Goal: Task Accomplishment & Management: Manage account settings

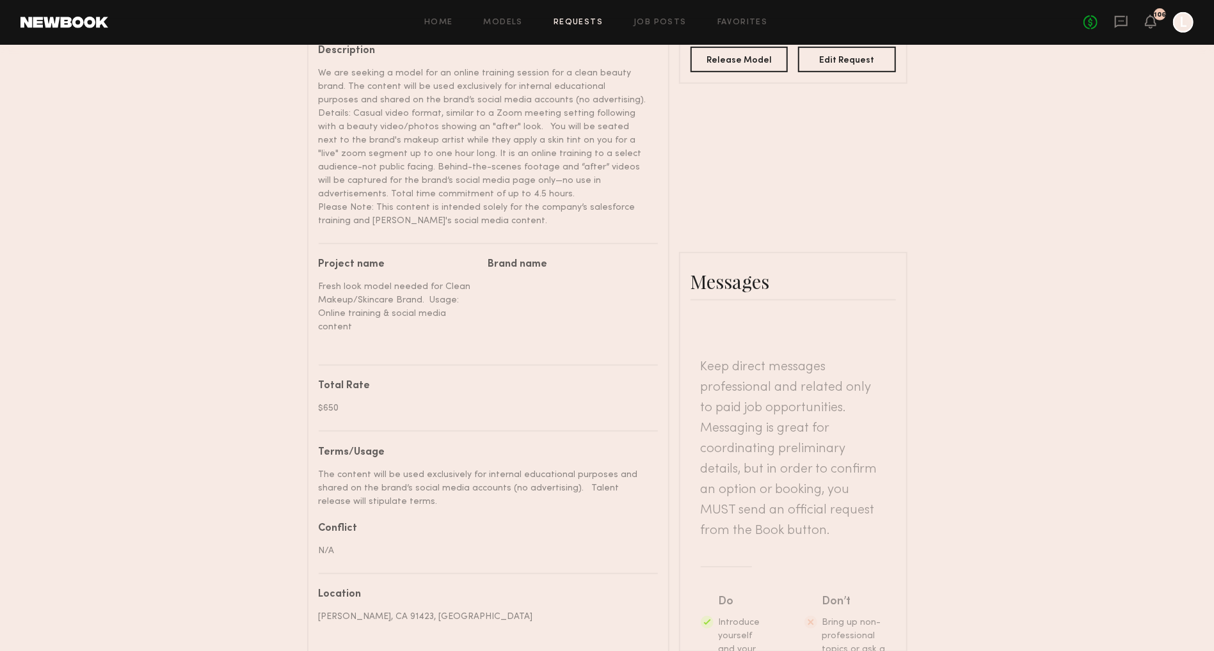
scroll to position [472, 0]
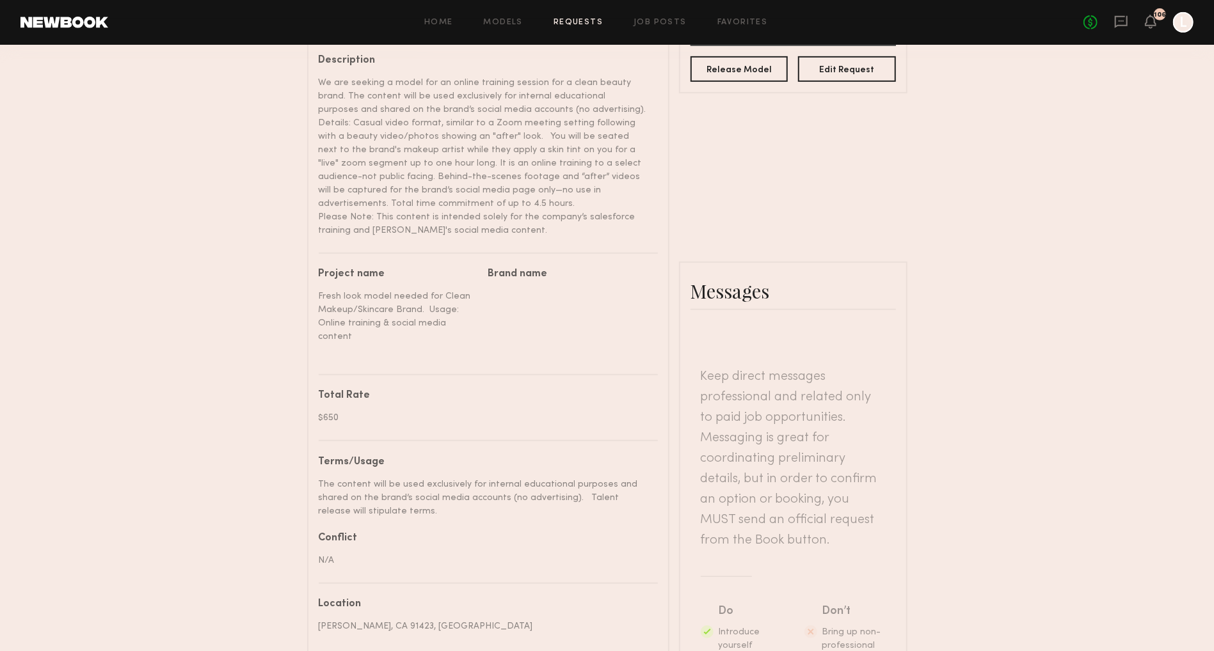
type textarea "**********"
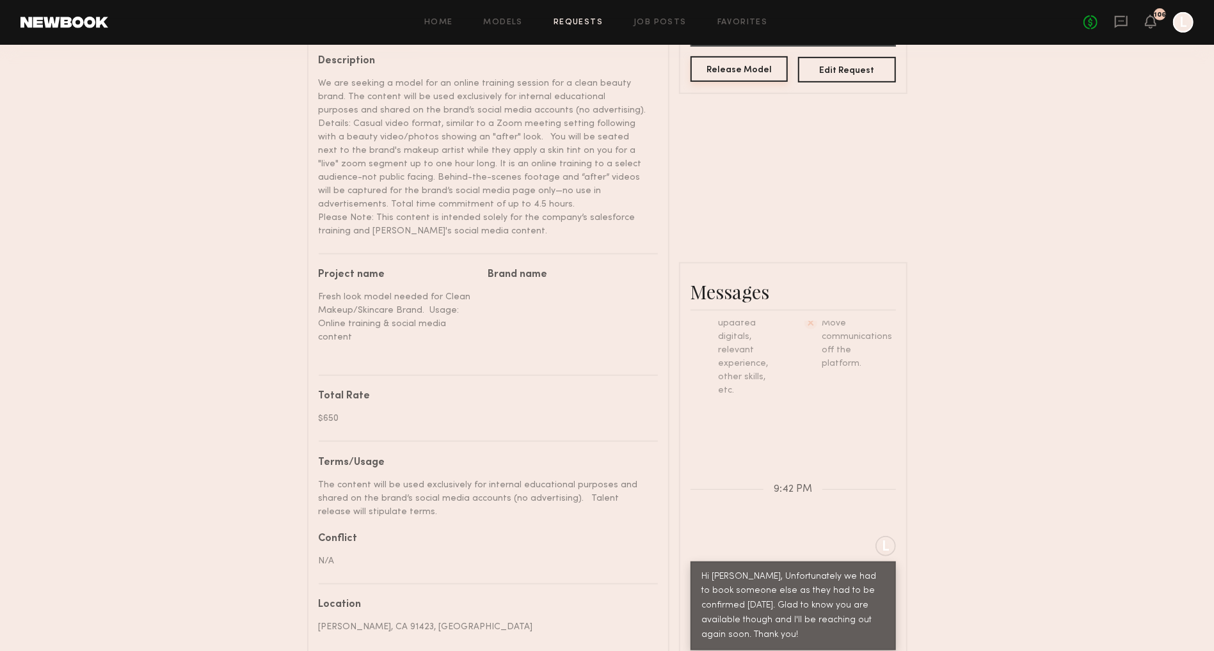
click at [747, 67] on button "Release Model" at bounding box center [739, 69] width 98 height 26
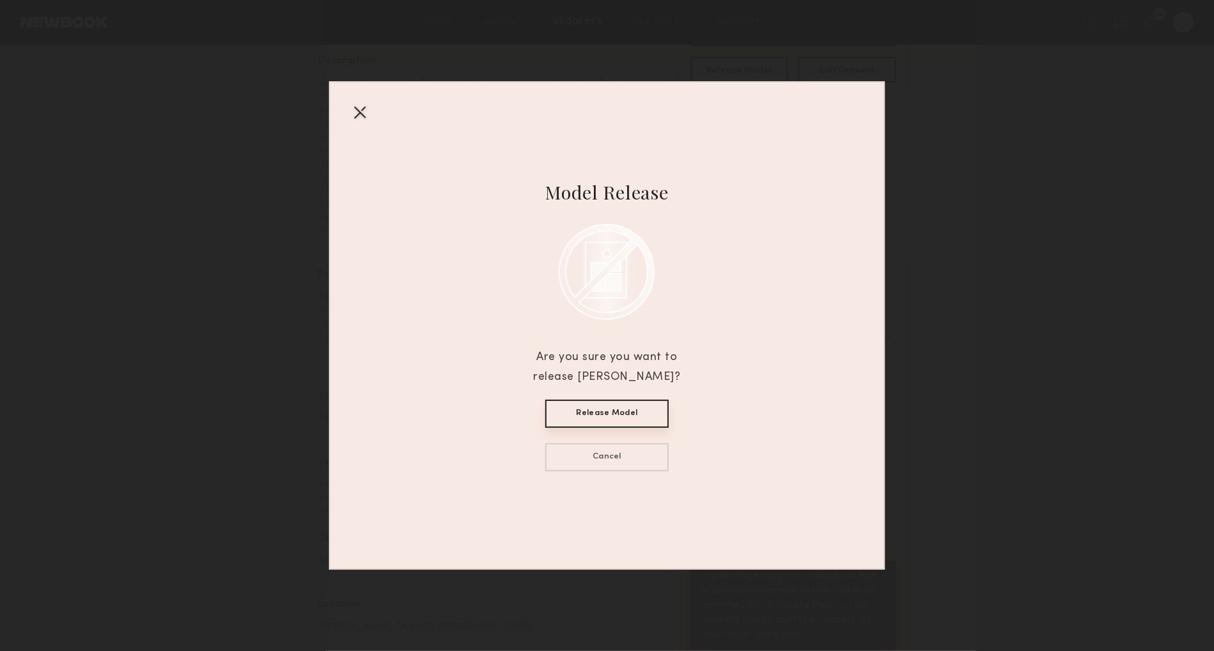
click at [625, 415] on button "Release Model" at bounding box center [606, 414] width 123 height 28
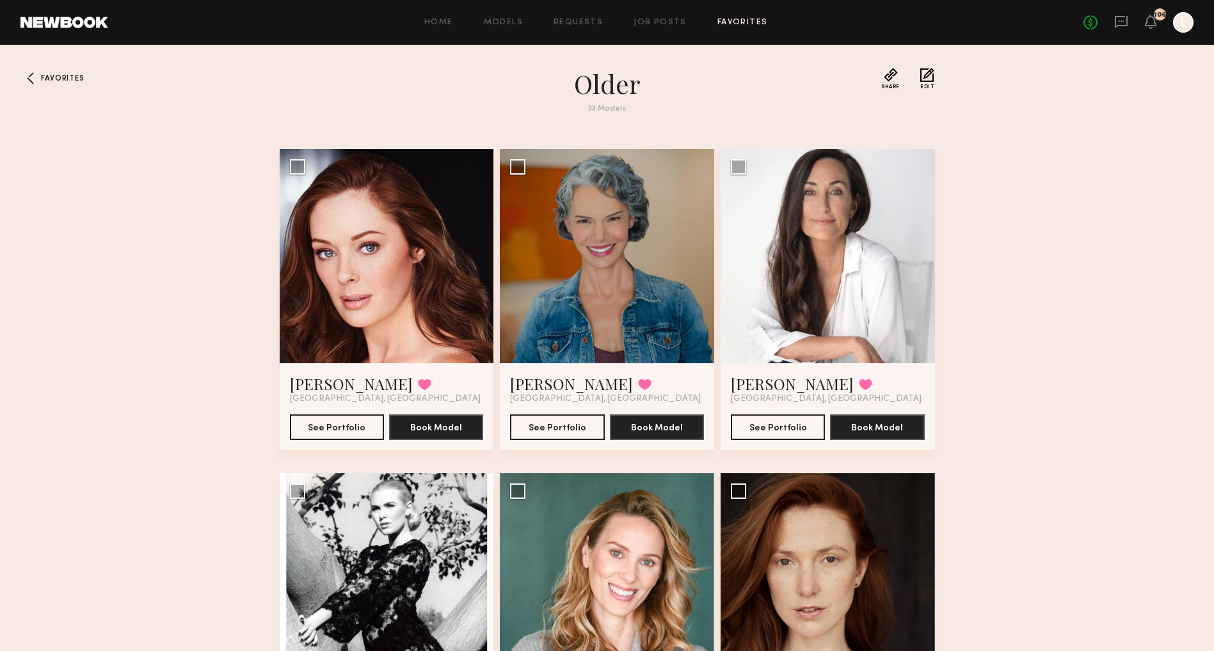
scroll to position [2000, 0]
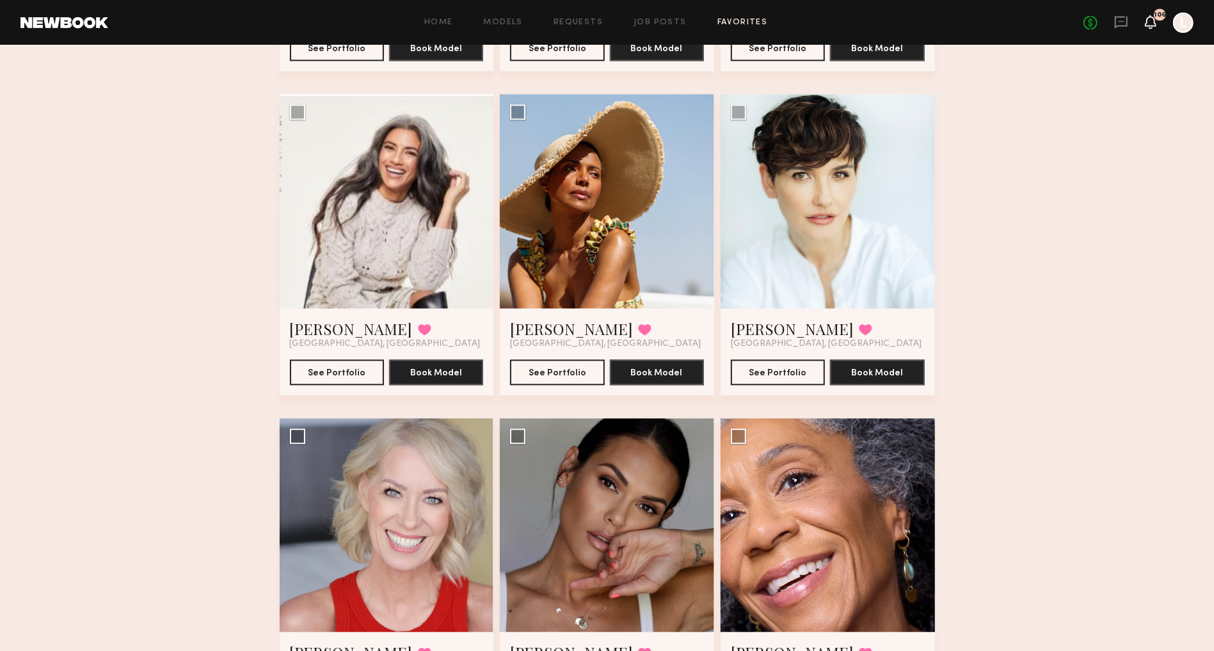
click at [1147, 19] on icon at bounding box center [1150, 21] width 10 height 9
